Goal: Information Seeking & Learning: Learn about a topic

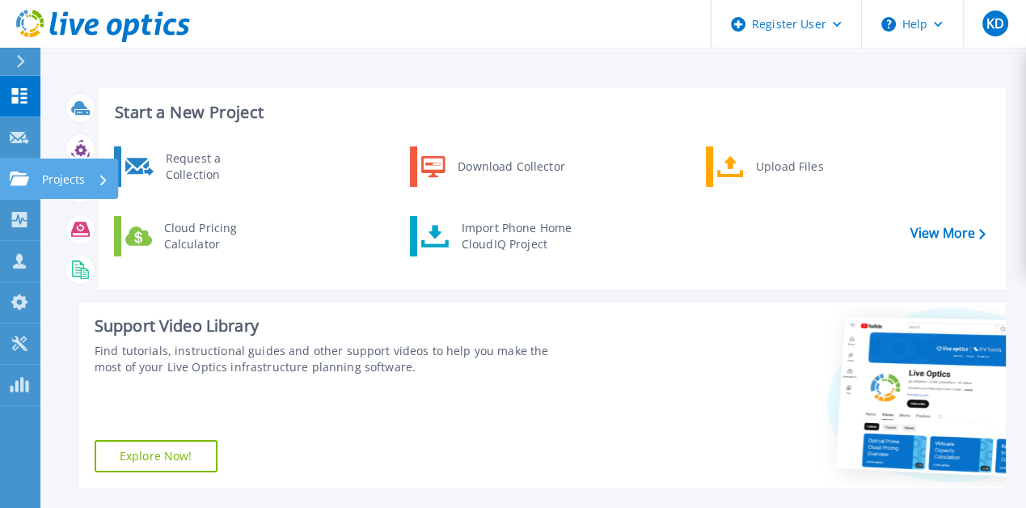
click at [65, 174] on p "Projects" at bounding box center [63, 179] width 43 height 42
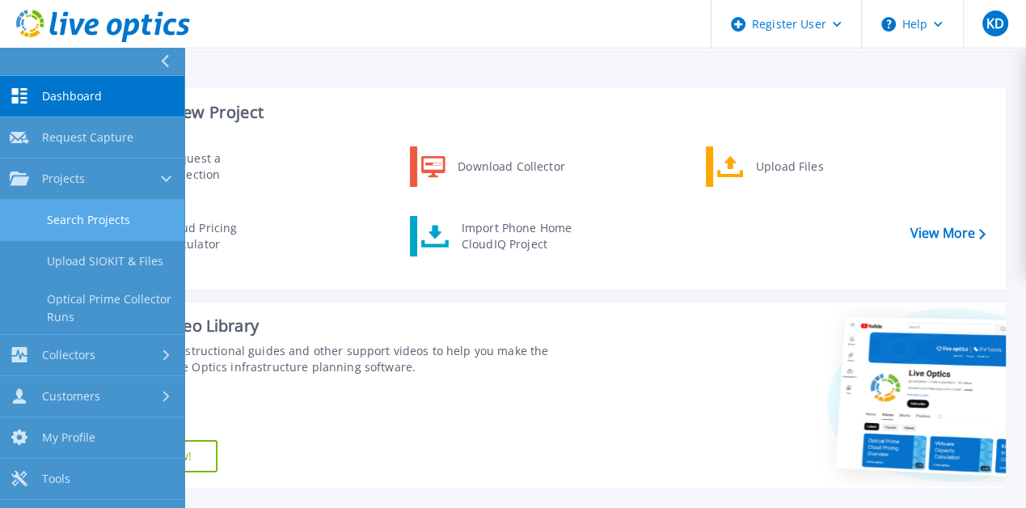
click at [74, 222] on link "Search Projects" at bounding box center [92, 220] width 184 height 41
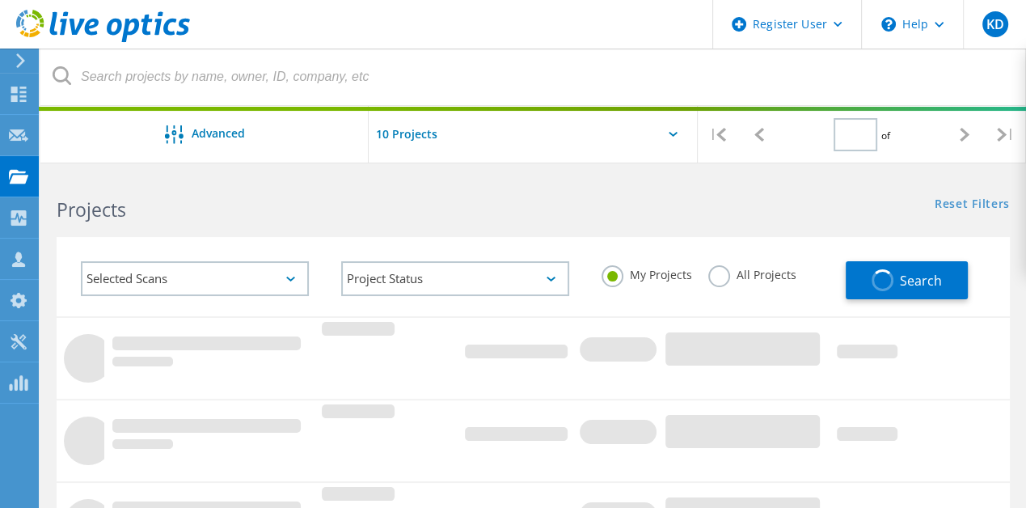
type input "1"
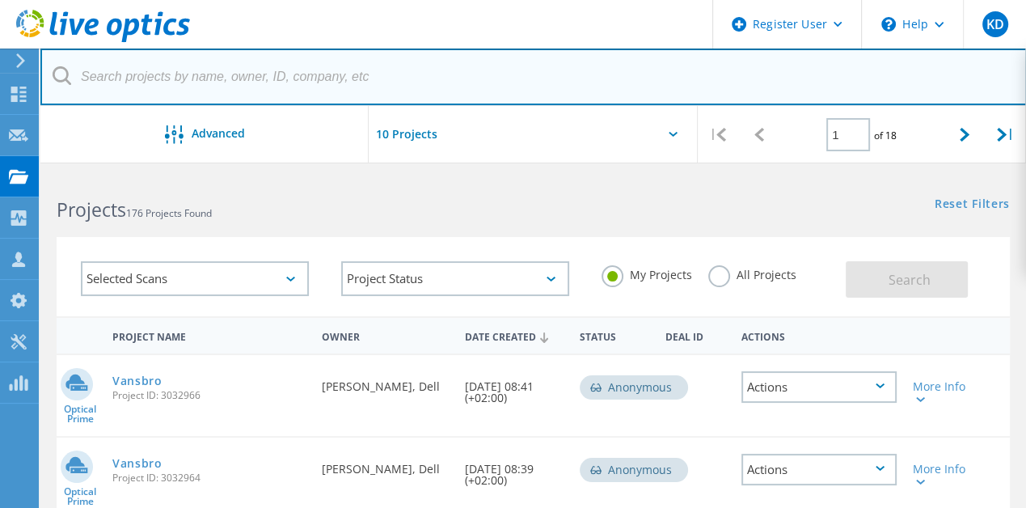
click at [304, 74] on input "text" at bounding box center [533, 77] width 987 height 57
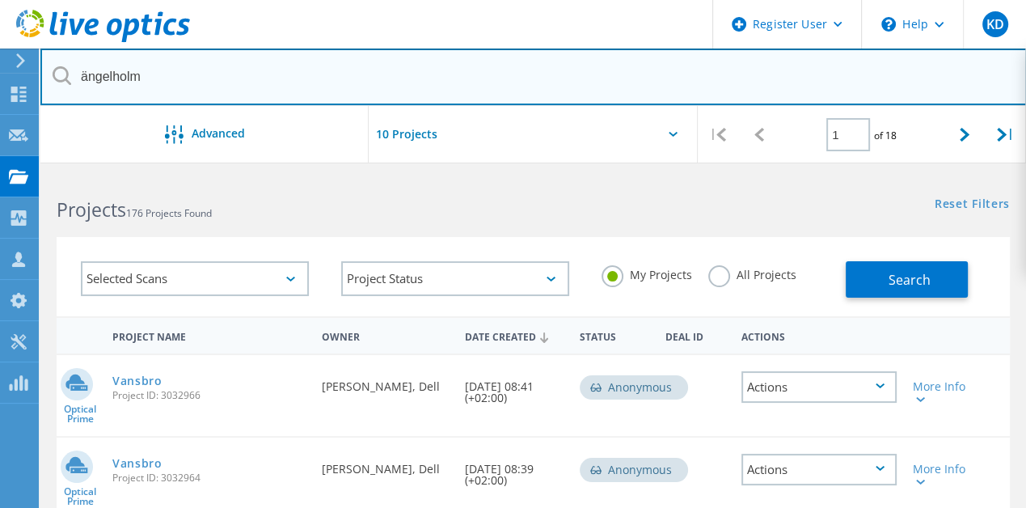
type input "ängelholm"
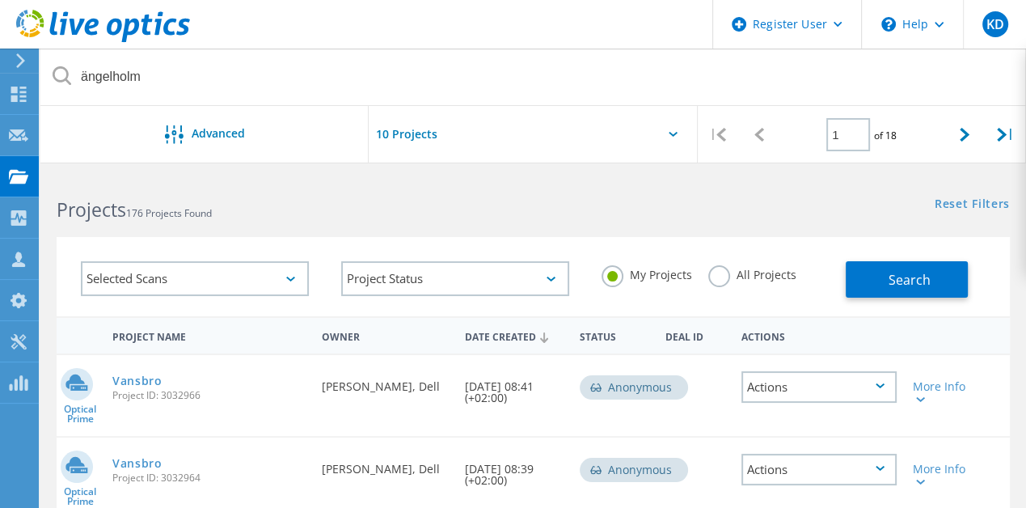
click at [721, 270] on label "All Projects" at bounding box center [752, 272] width 88 height 15
click at [0, 0] on input "All Projects" at bounding box center [0, 0] width 0 height 0
click at [907, 286] on span "Search" at bounding box center [910, 280] width 42 height 18
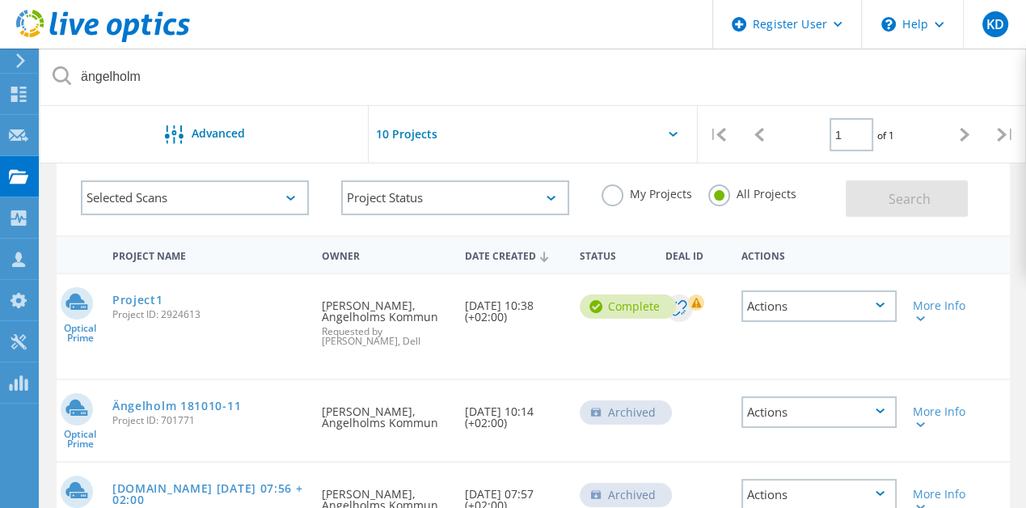
scroll to position [162, 0]
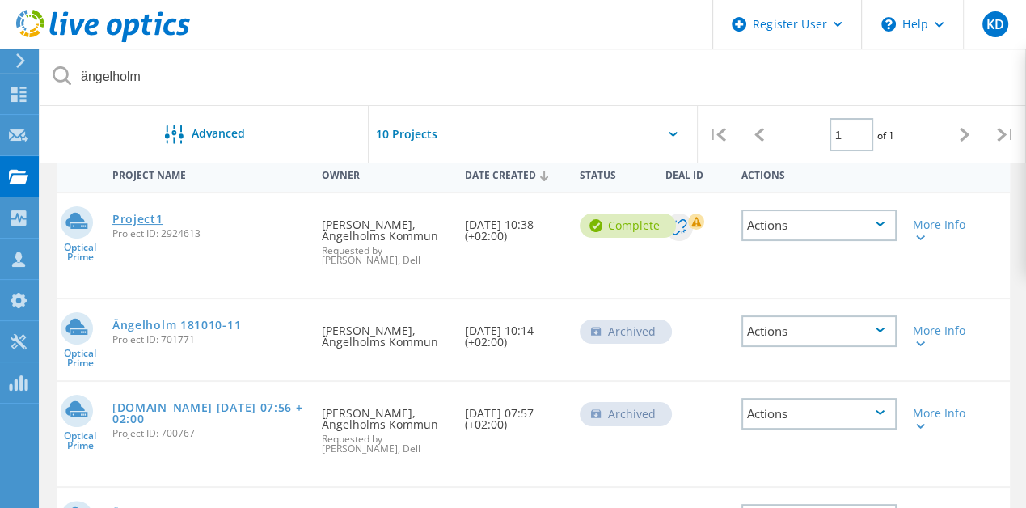
click at [144, 216] on link "Project1" at bounding box center [137, 218] width 51 height 11
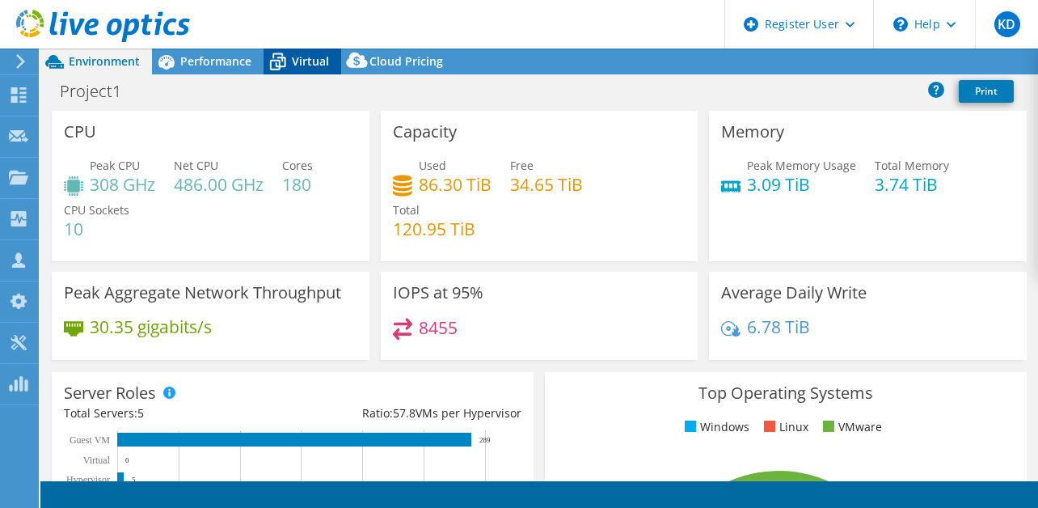
click at [319, 67] on span "Virtual" at bounding box center [310, 60] width 37 height 15
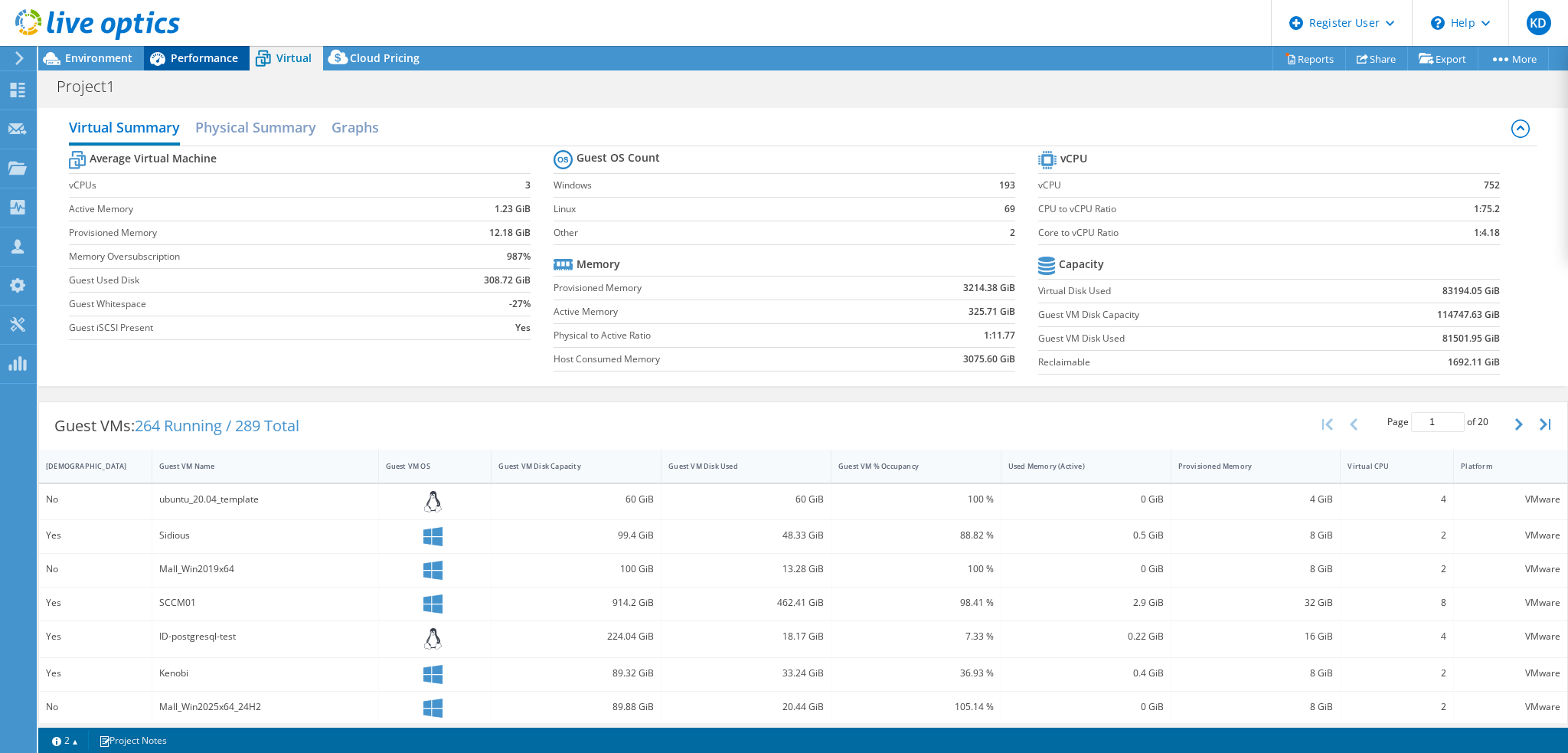
click at [223, 65] on div "Performance" at bounding box center [197, 59] width 106 height 25
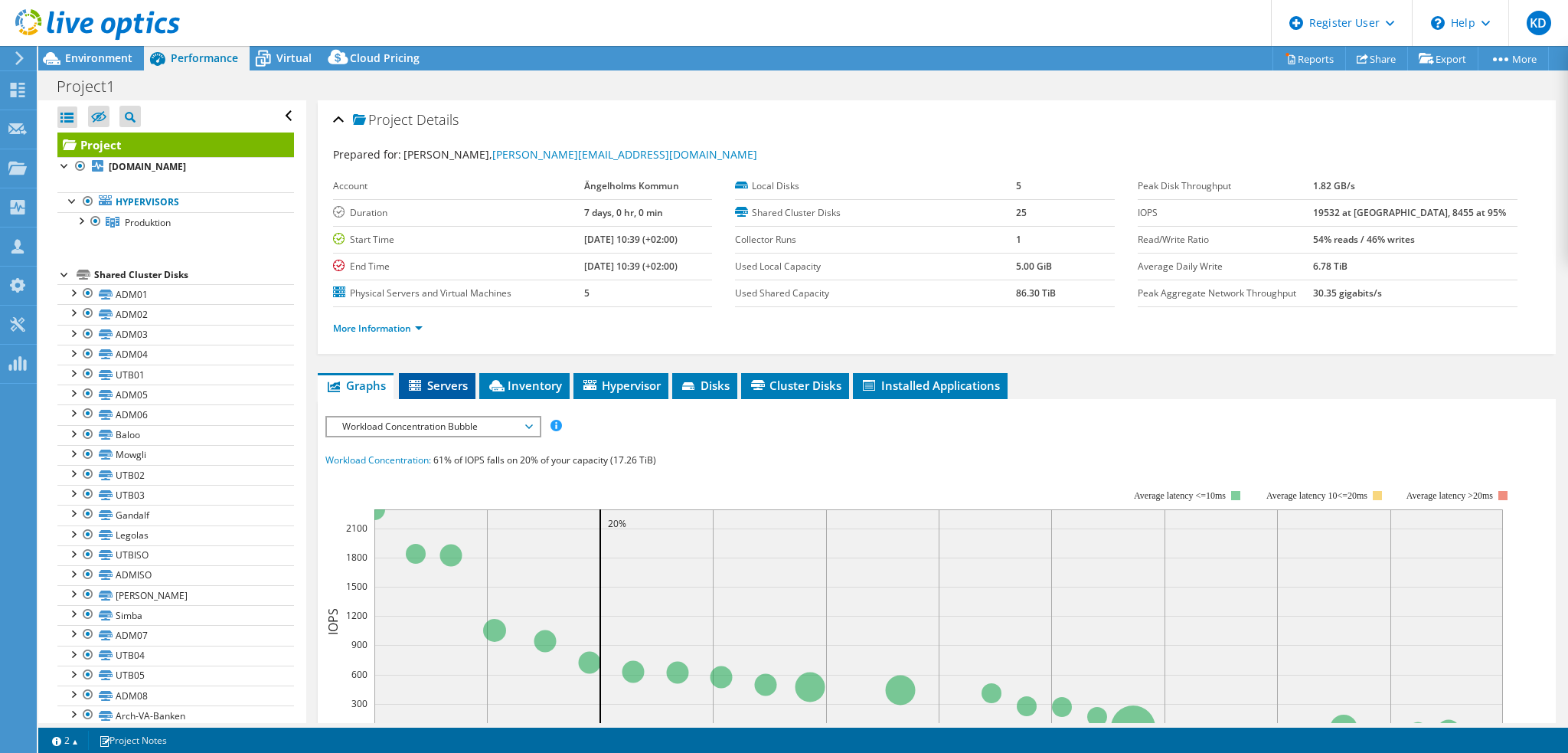
click at [430, 385] on span "Servers" at bounding box center [437, 385] width 62 height 15
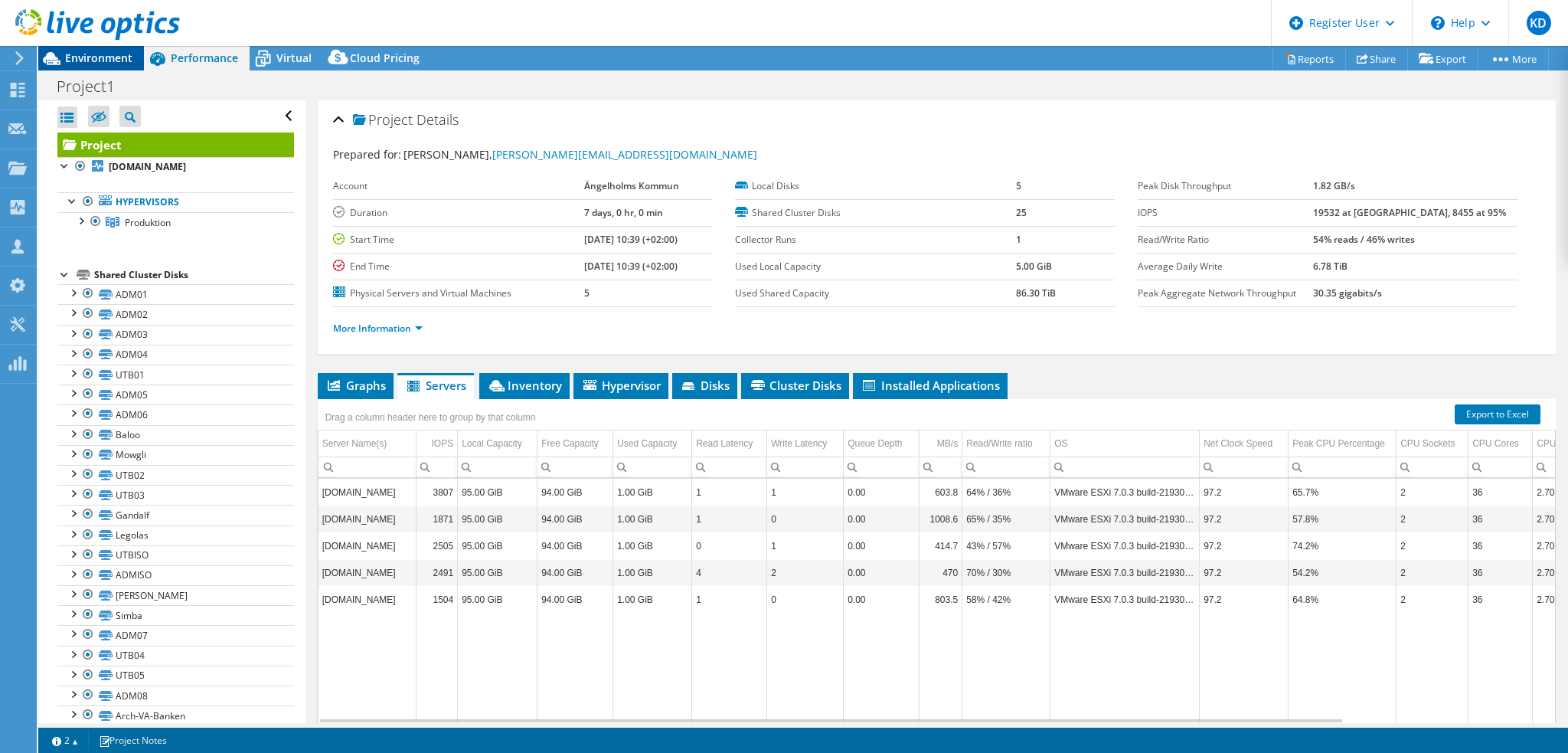
click at [114, 61] on span "Environment" at bounding box center [98, 57] width 67 height 14
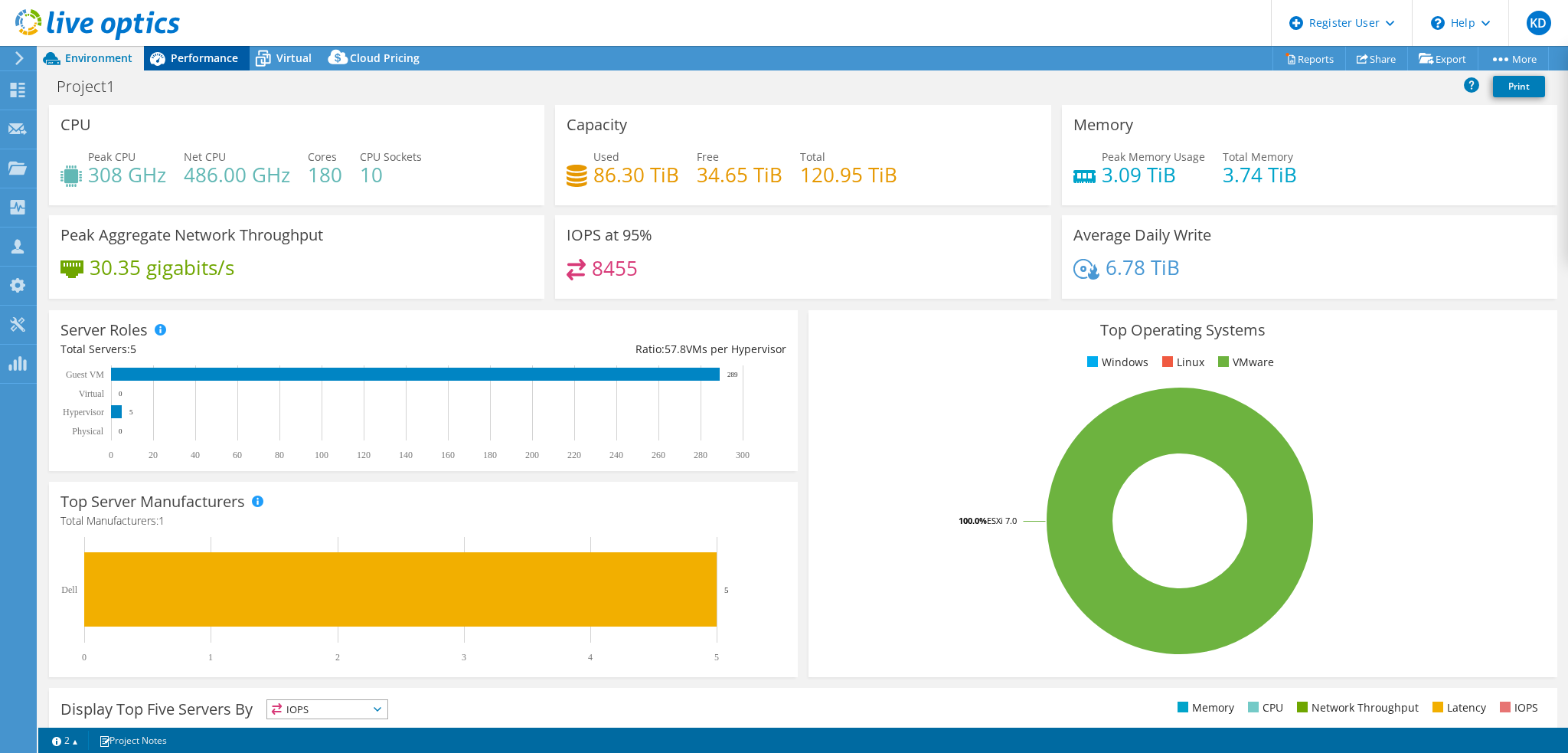
click at [178, 69] on div "Performance" at bounding box center [197, 59] width 106 height 25
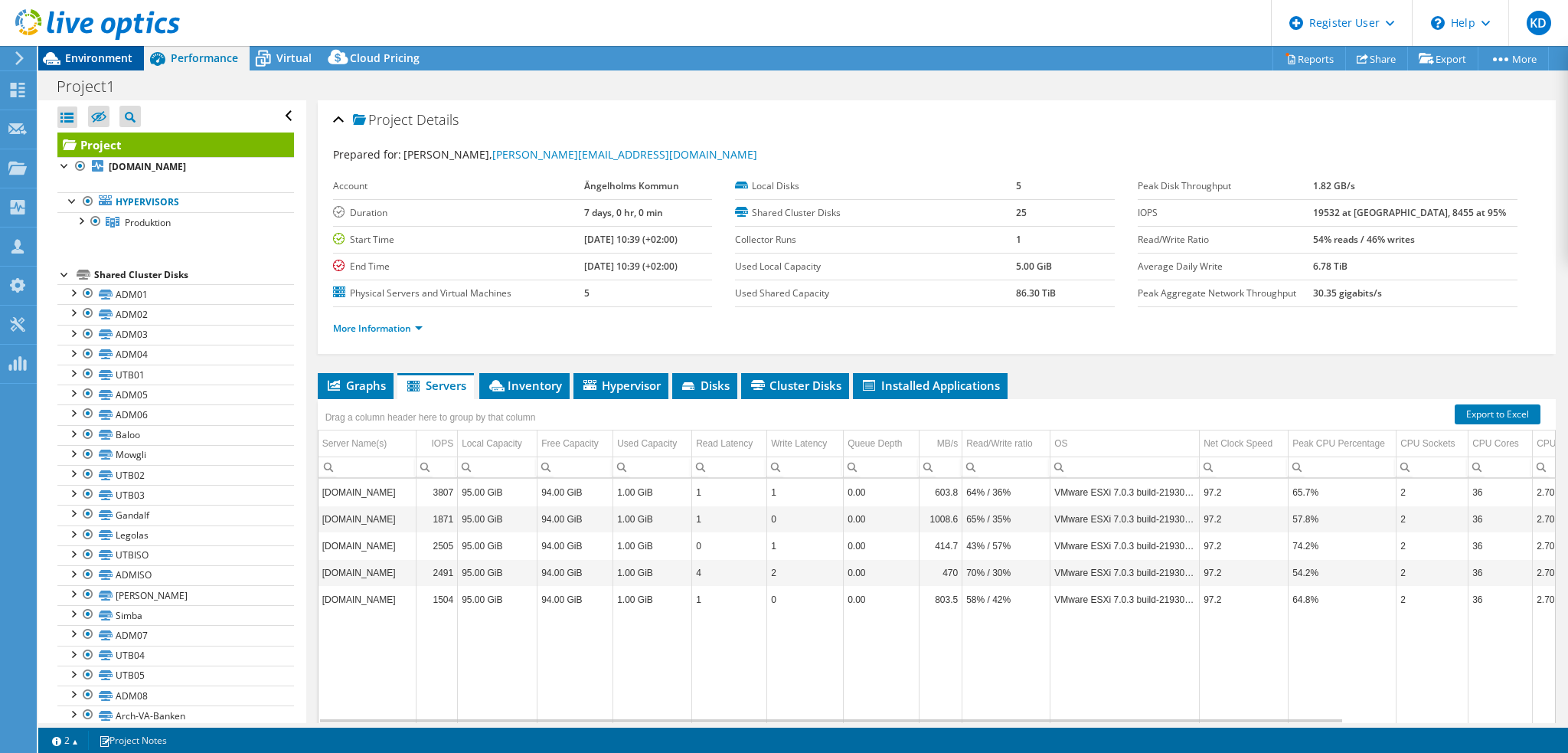
click at [80, 55] on span "Environment" at bounding box center [98, 57] width 67 height 14
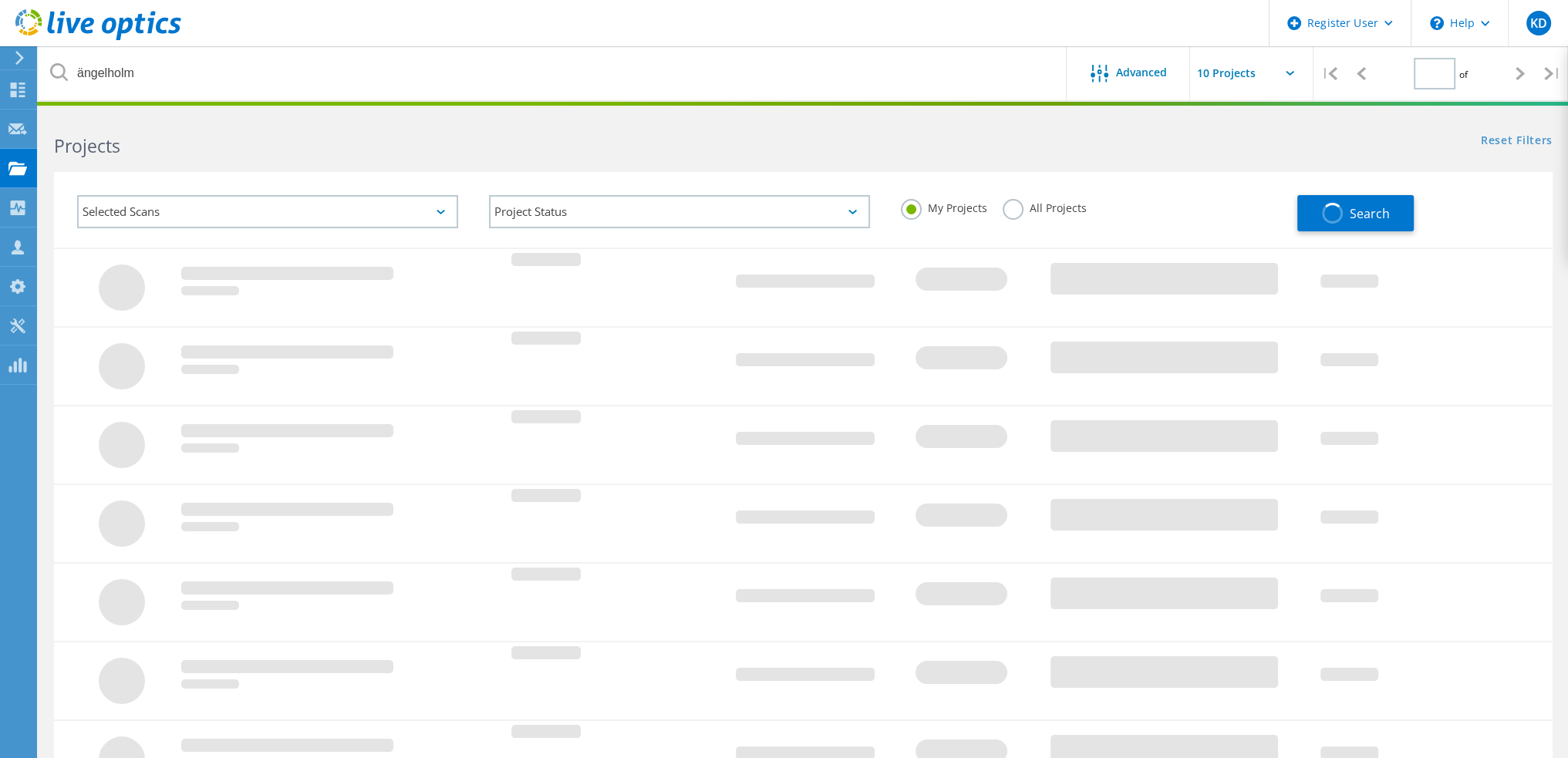
type input "1"
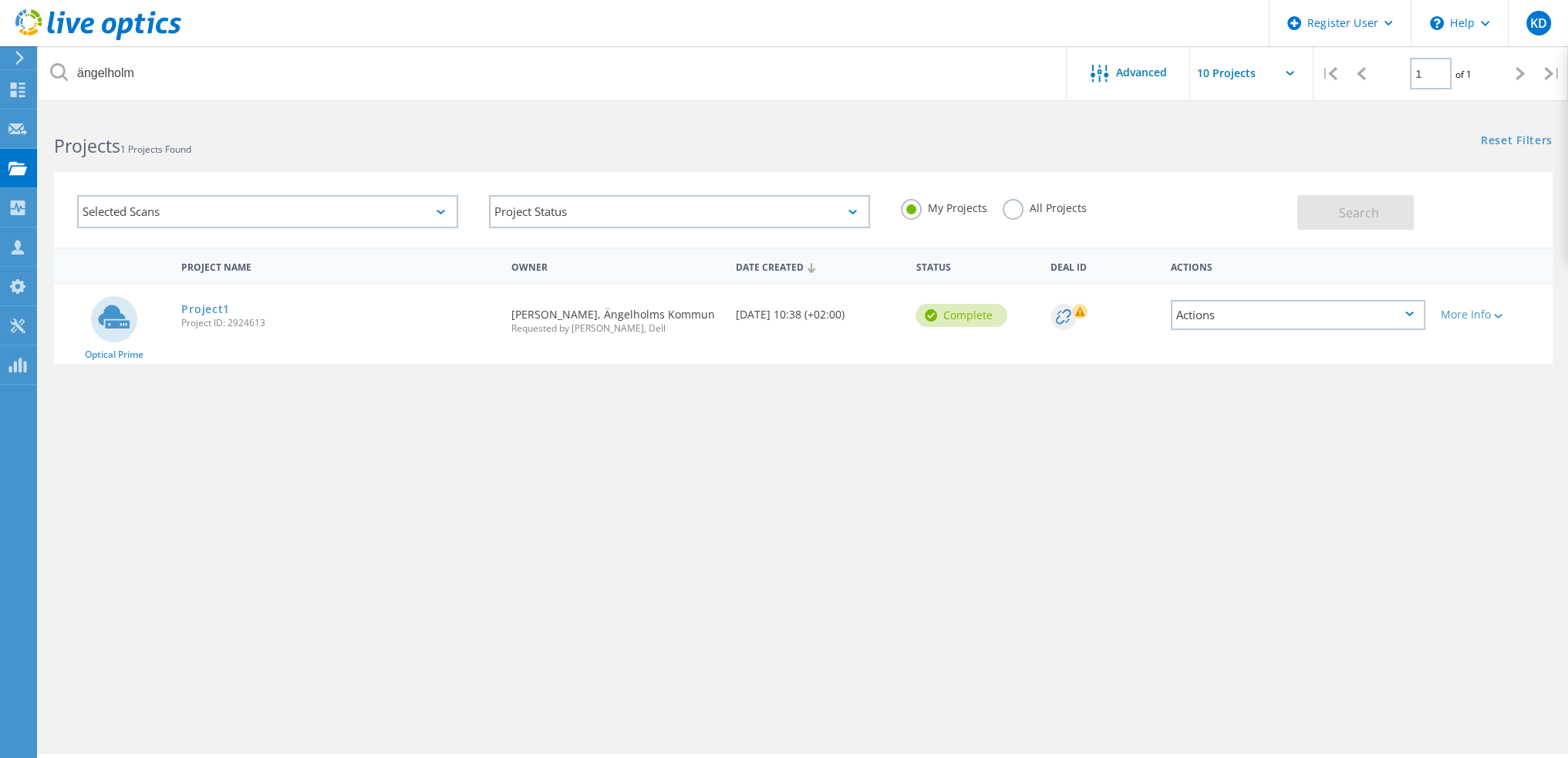
drag, startPoint x: 264, startPoint y: 322, endPoint x: 228, endPoint y: 324, distance: 36.1
click at [228, 324] on span "Project ID: 2924613" at bounding box center [338, 323] width 314 height 10
copy span "2924613"
click at [184, 304] on link "Project1" at bounding box center [205, 309] width 49 height 10
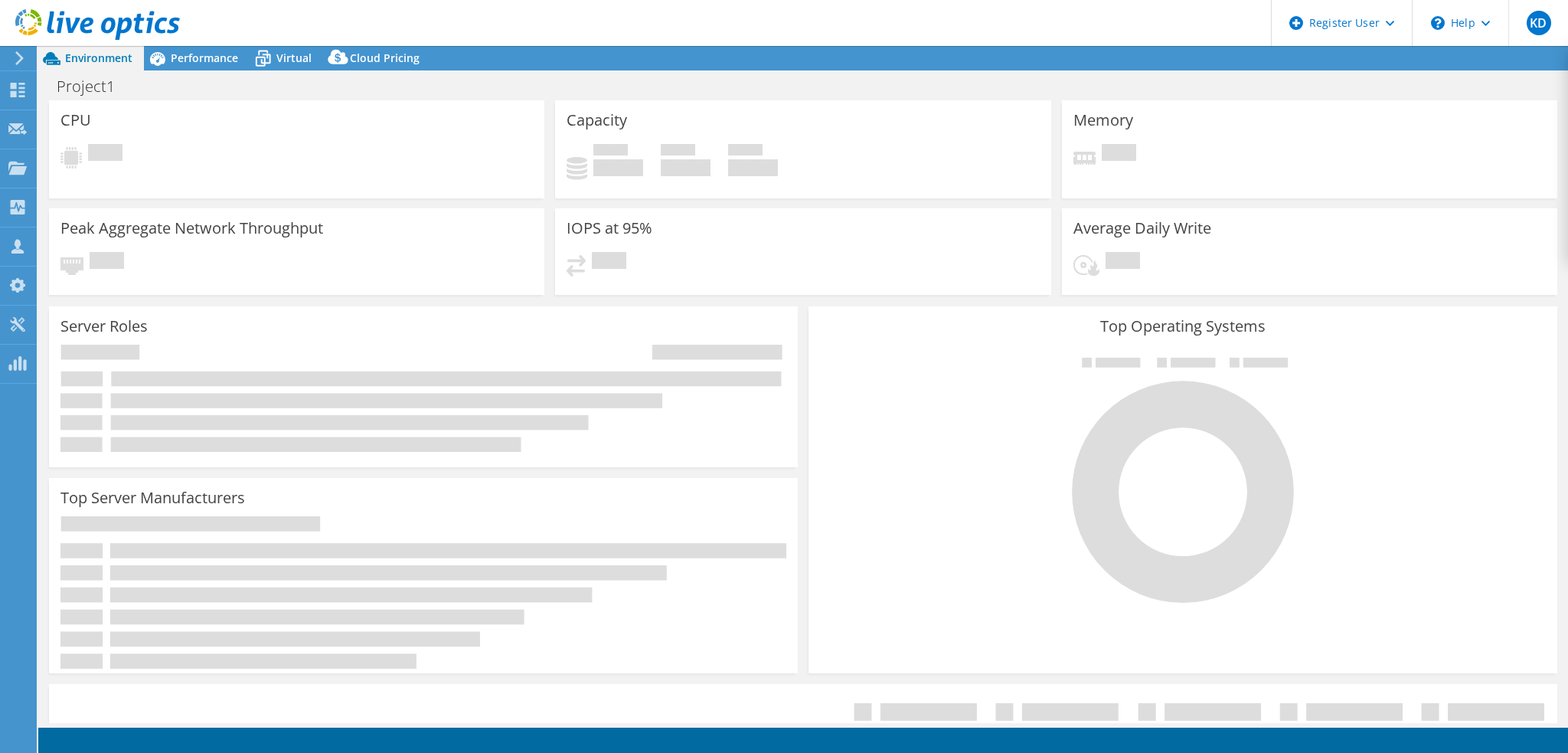
select select "USD"
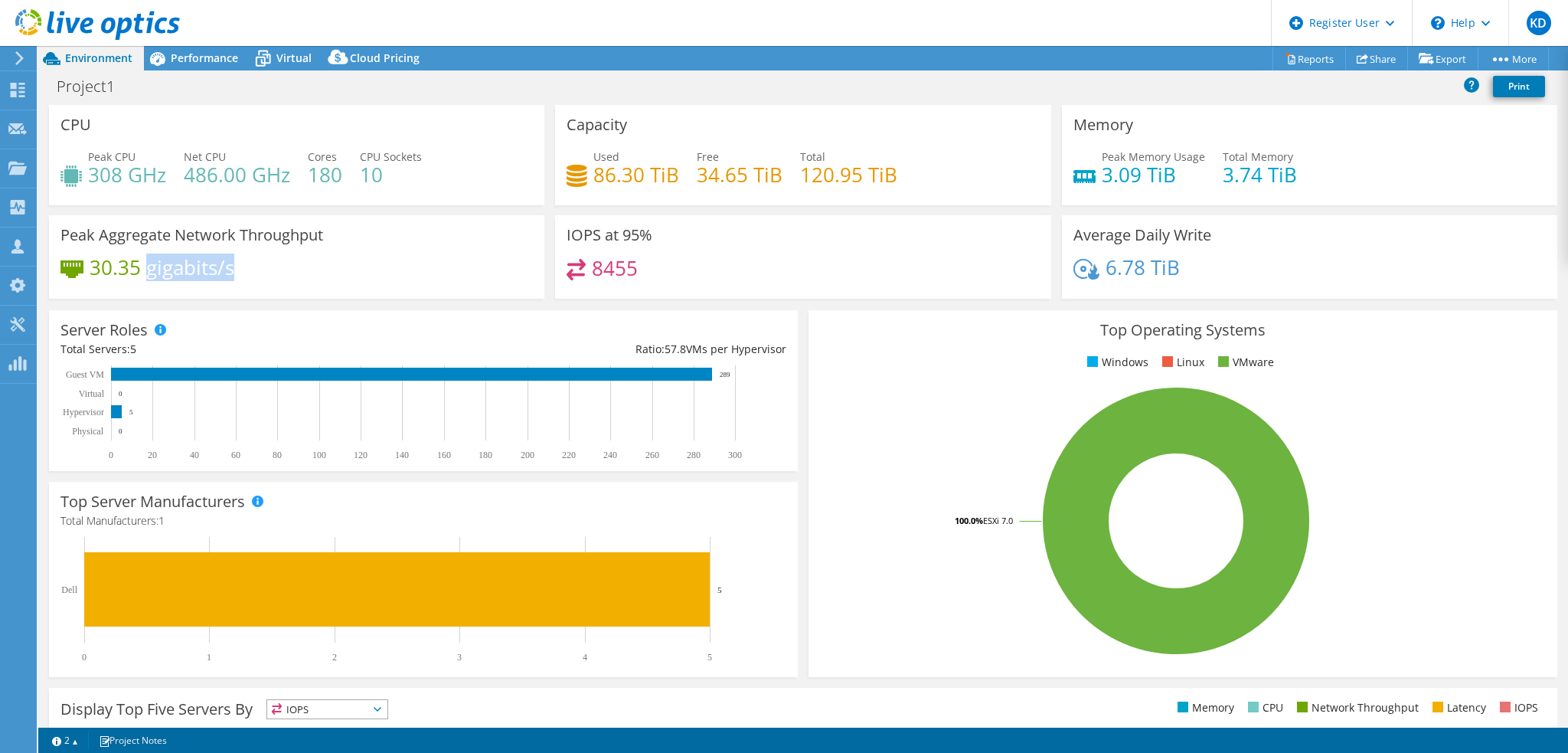
drag, startPoint x: 258, startPoint y: 276, endPoint x: 144, endPoint y: 254, distance: 116.1
click at [144, 259] on div "30.35 gigabits/s" at bounding box center [296, 275] width 472 height 32
click at [223, 266] on h4 "30.35 gigabits/s" at bounding box center [162, 267] width 145 height 17
drag, startPoint x: 246, startPoint y: 268, endPoint x: 89, endPoint y: 260, distance: 157.2
click at [89, 260] on div "30.35 gigabits/s" at bounding box center [296, 275] width 472 height 32
